Goal: Information Seeking & Learning: Learn about a topic

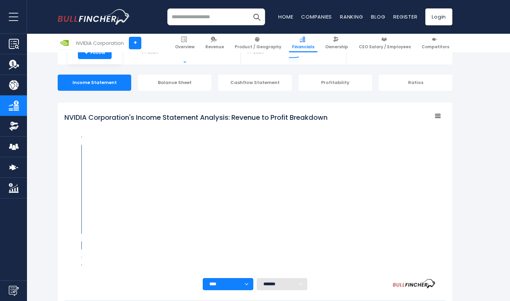
scroll to position [95, 0]
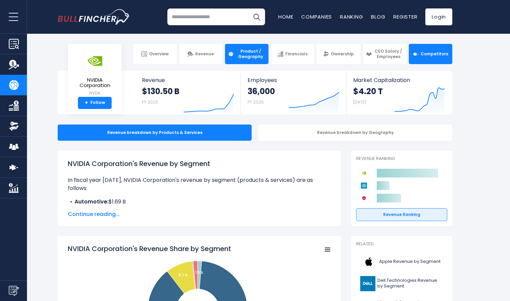
click at [441, 57] on link "Competitors" at bounding box center [431, 54] width 44 height 20
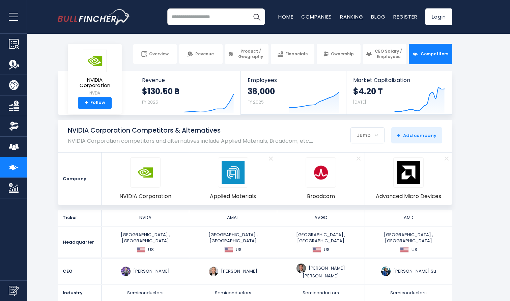
click at [349, 17] on link "Ranking" at bounding box center [351, 16] width 23 height 7
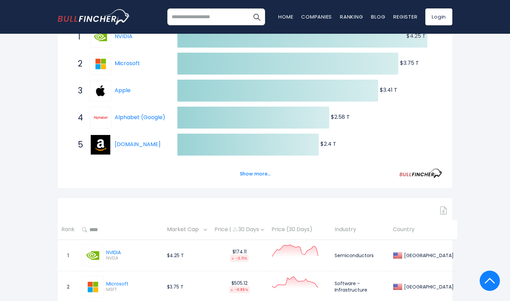
scroll to position [152, 0]
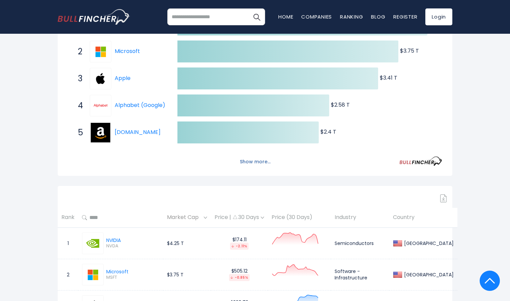
click at [258, 162] on button "Show more..." at bounding box center [255, 161] width 39 height 11
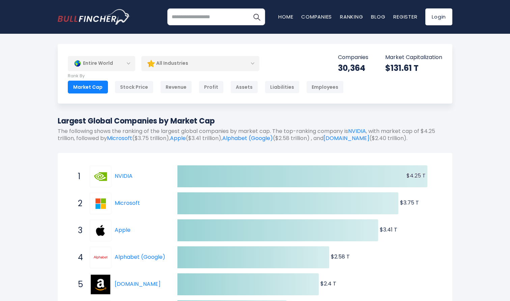
scroll to position [0, 0]
click at [177, 89] on div "Revenue" at bounding box center [176, 87] width 32 height 13
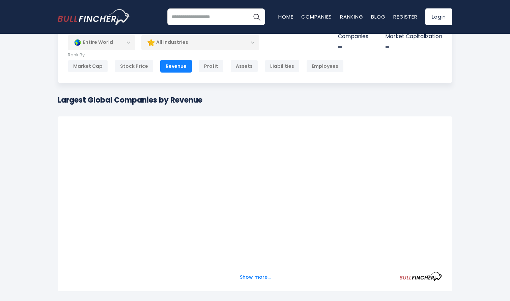
scroll to position [26, 0]
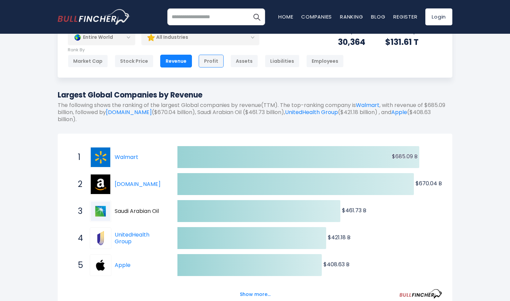
click at [208, 62] on div "Profit" at bounding box center [211, 61] width 25 height 13
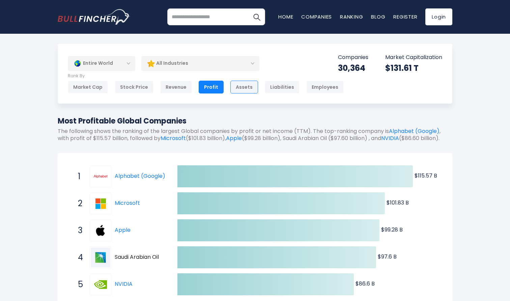
click at [241, 83] on div "Assets" at bounding box center [244, 87] width 28 height 13
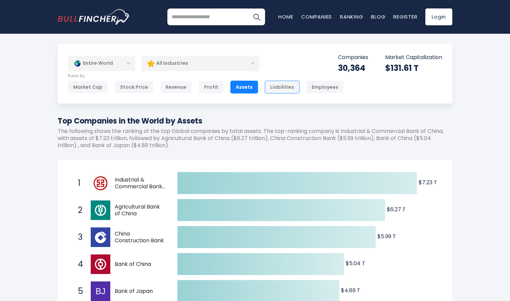
click at [275, 88] on div "Liabilities" at bounding box center [282, 87] width 35 height 13
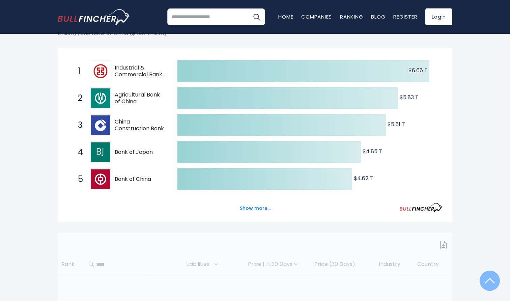
scroll to position [118, 0]
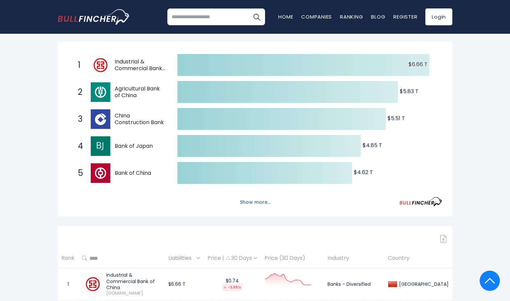
click at [254, 202] on button "Show more..." at bounding box center [255, 202] width 39 height 11
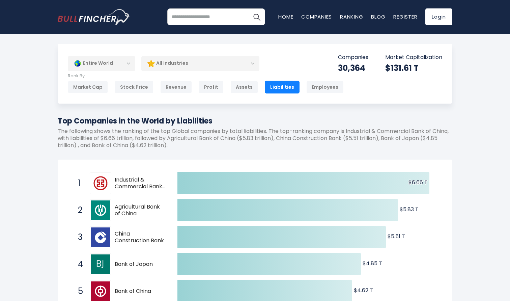
scroll to position [0, 0]
click at [285, 17] on link "Home" at bounding box center [285, 16] width 15 height 7
